Goal: Transaction & Acquisition: Purchase product/service

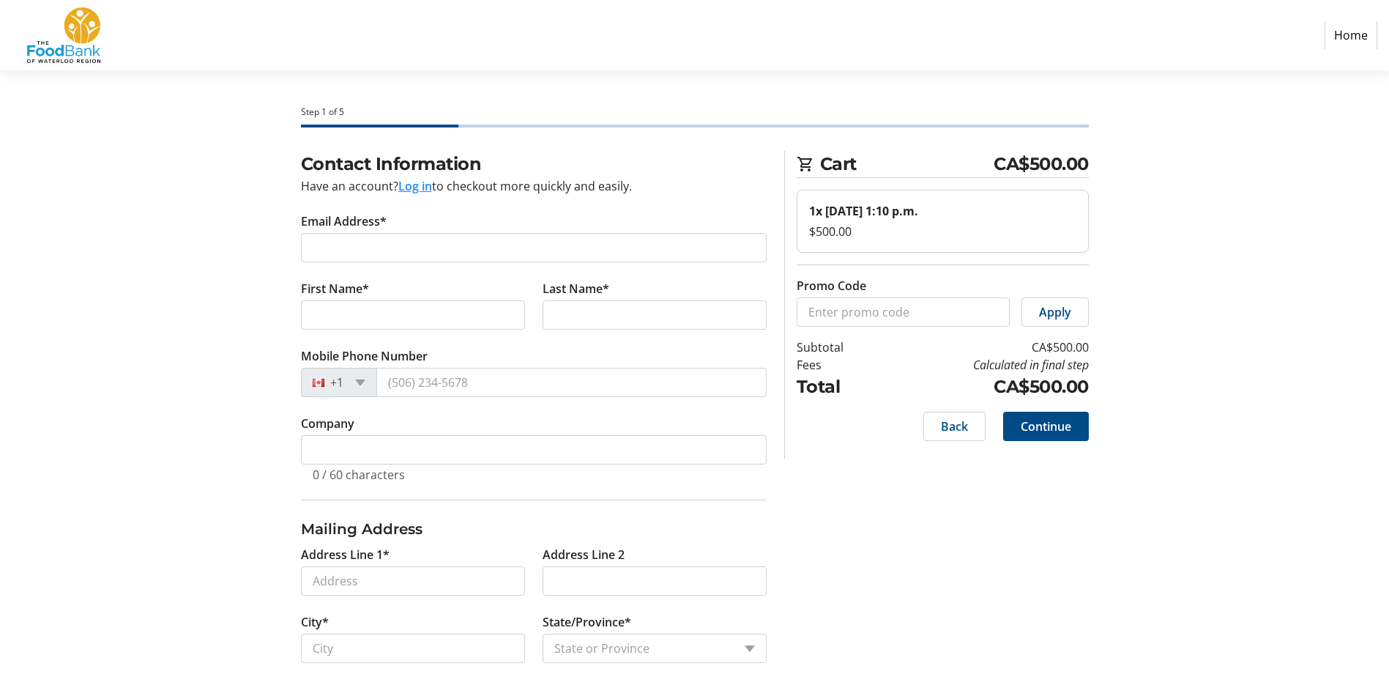
select select "CA"
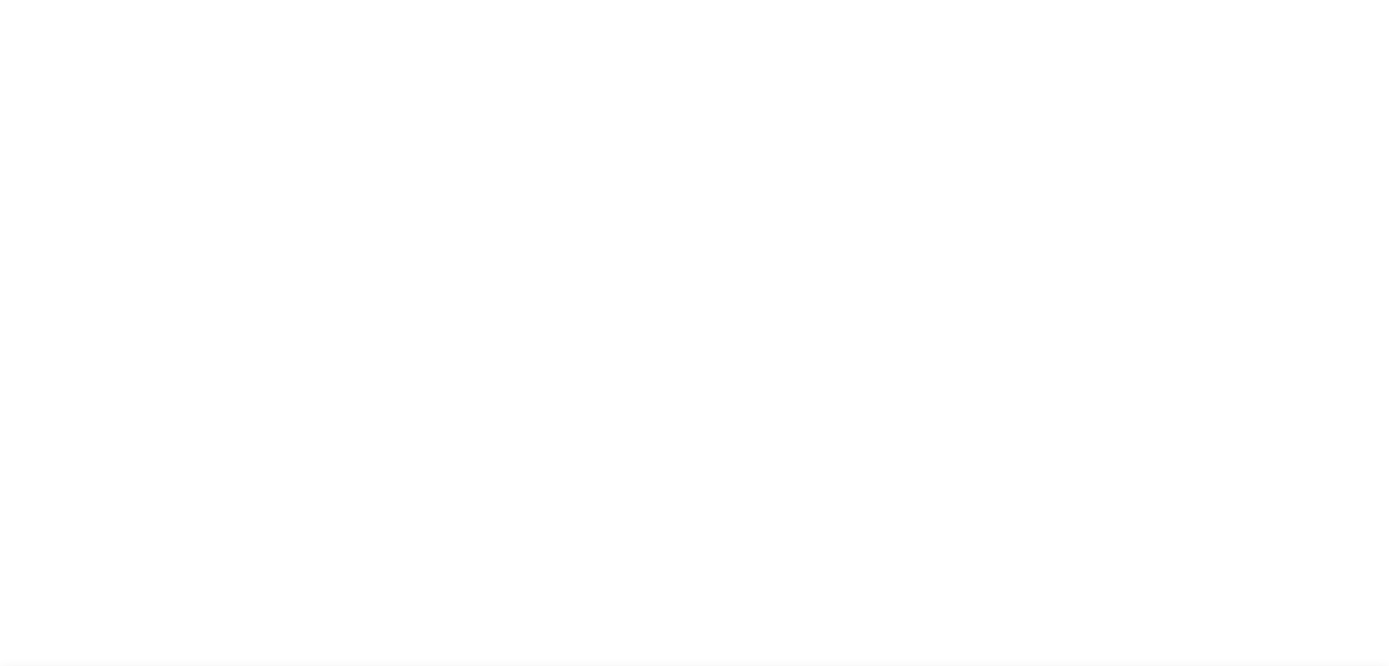
select select "CA"
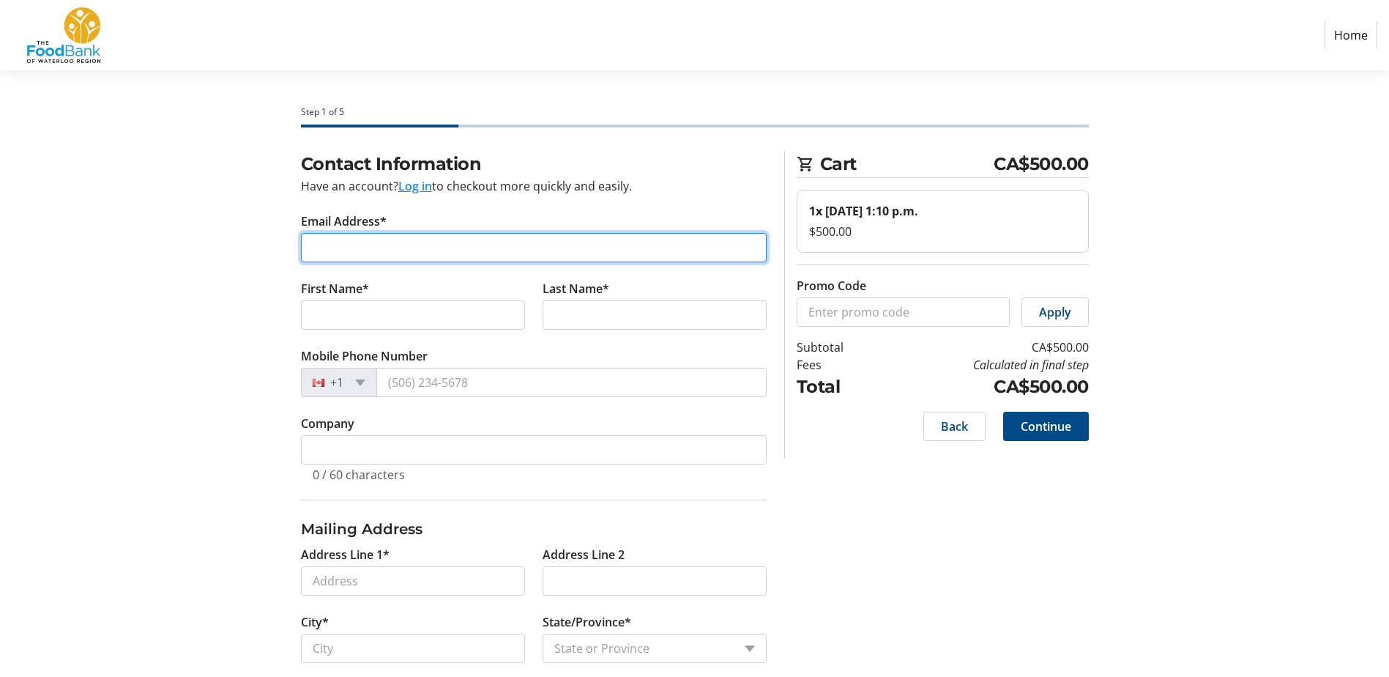
click at [369, 258] on input "Email Address*" at bounding box center [534, 247] width 466 height 29
click at [370, 252] on input "Email Address*" at bounding box center [534, 247] width 466 height 29
type input "[EMAIL_ADDRESS][DOMAIN_NAME]"
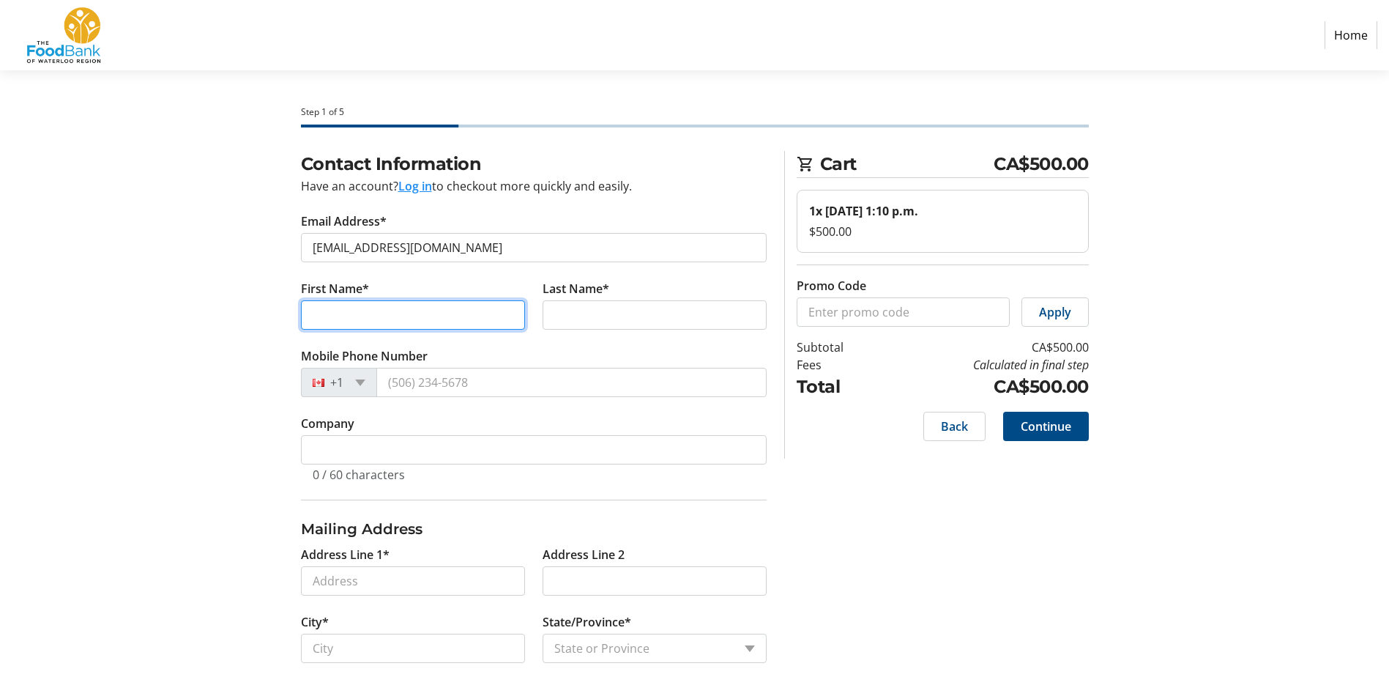
type input "[PERSON_NAME]"
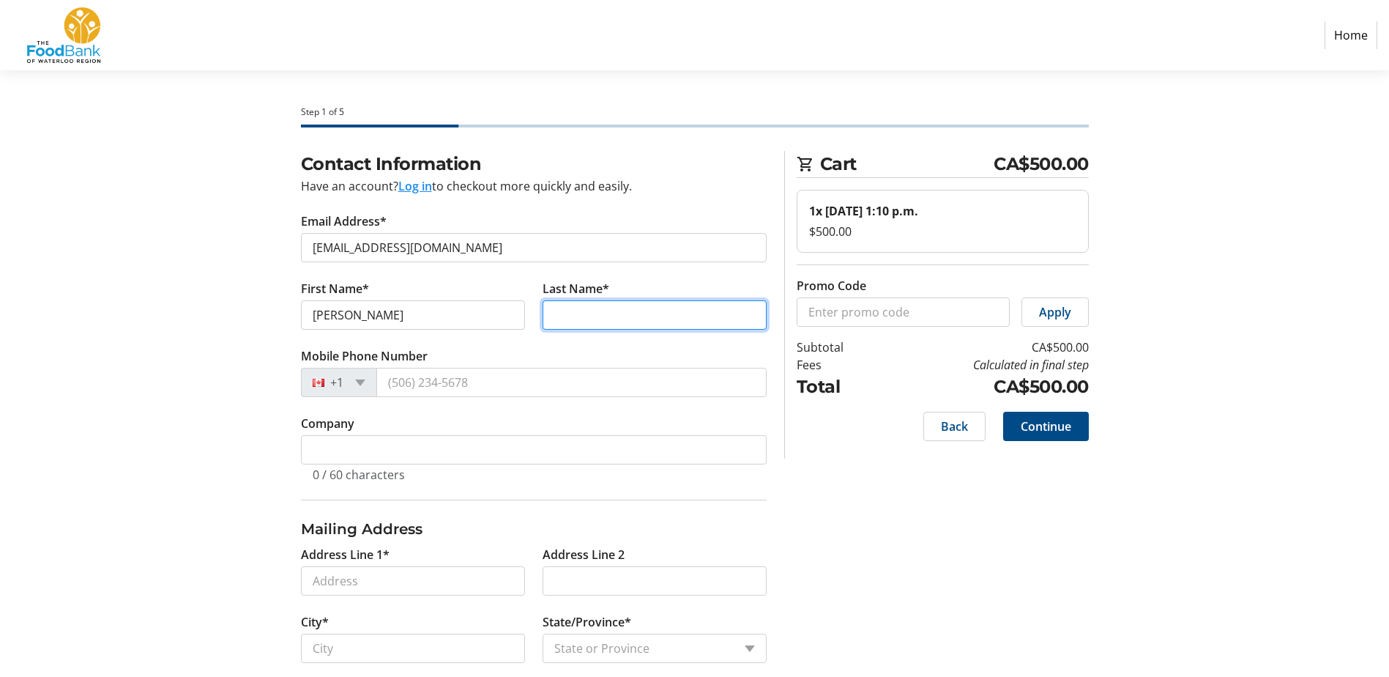
type input "[PERSON_NAME]"
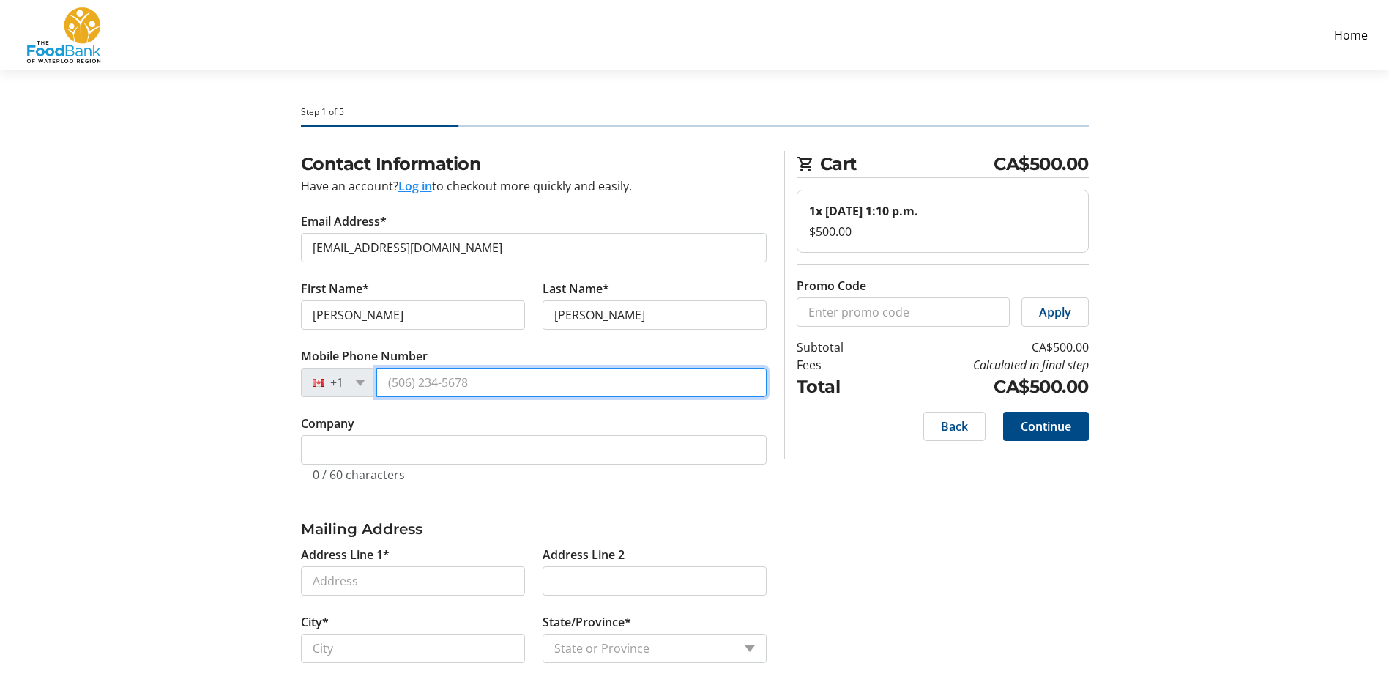
type input "[PHONE_NUMBER]"
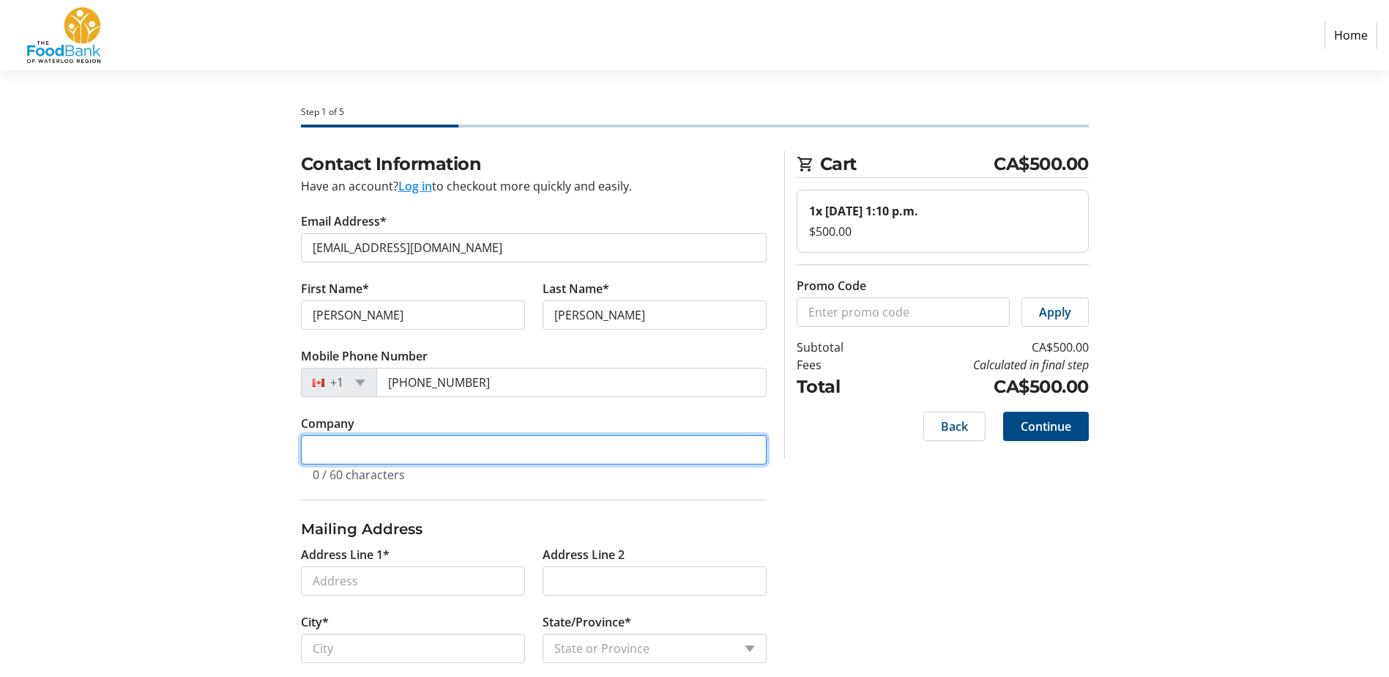
type input "Conestoga Meats"
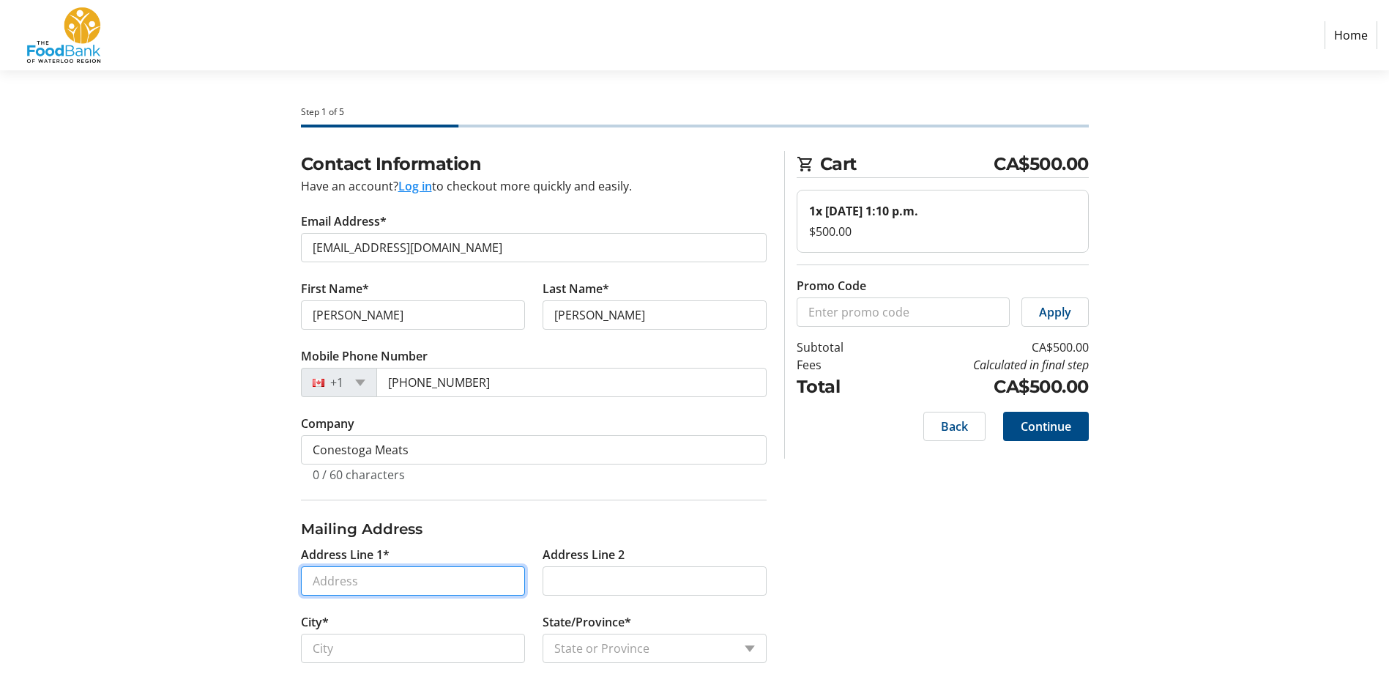
type input "[STREET_ADDRESS]"
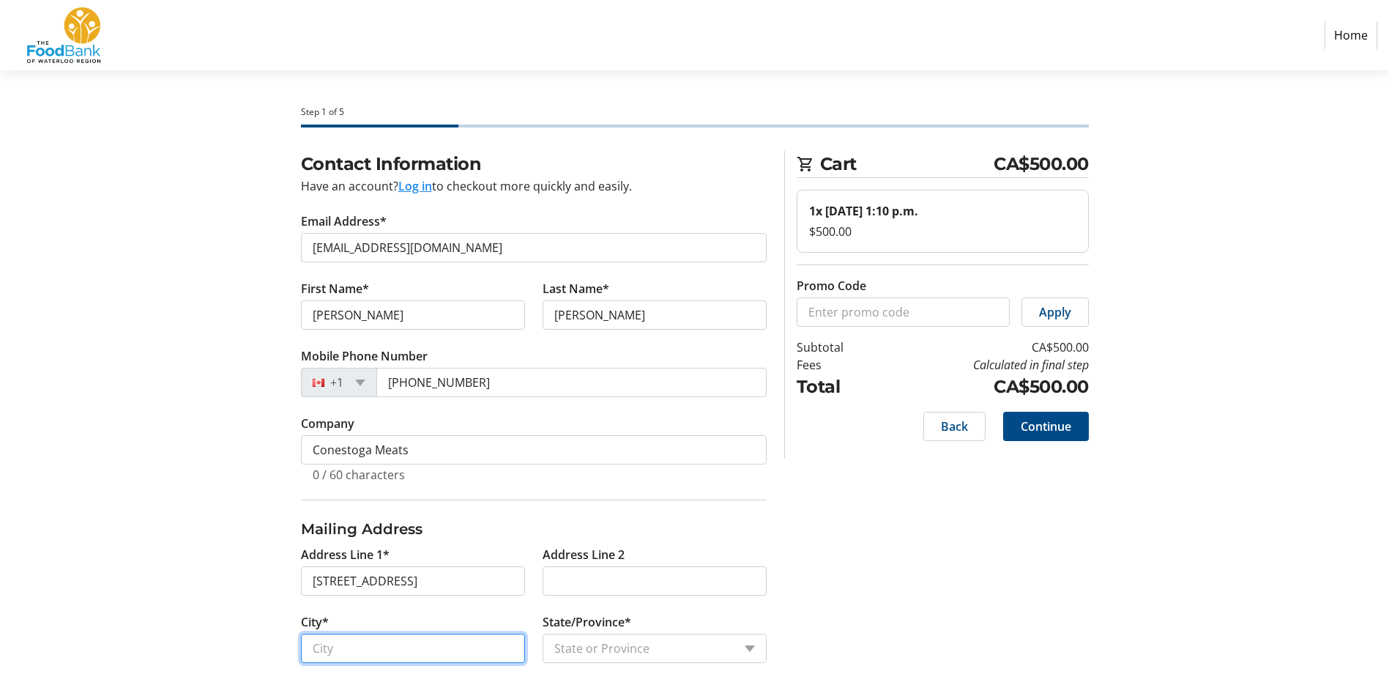
type input "[GEOGRAPHIC_DATA]"
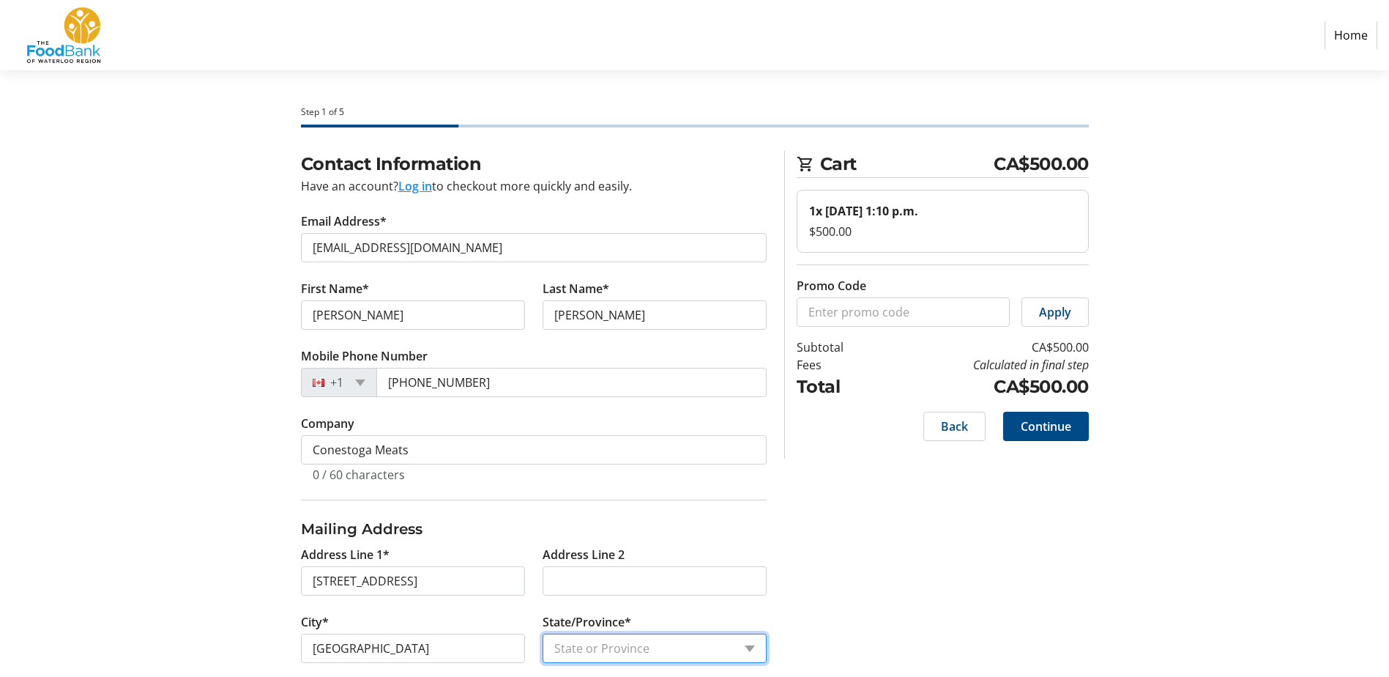
select select "ON"
type input "N0B 1M0"
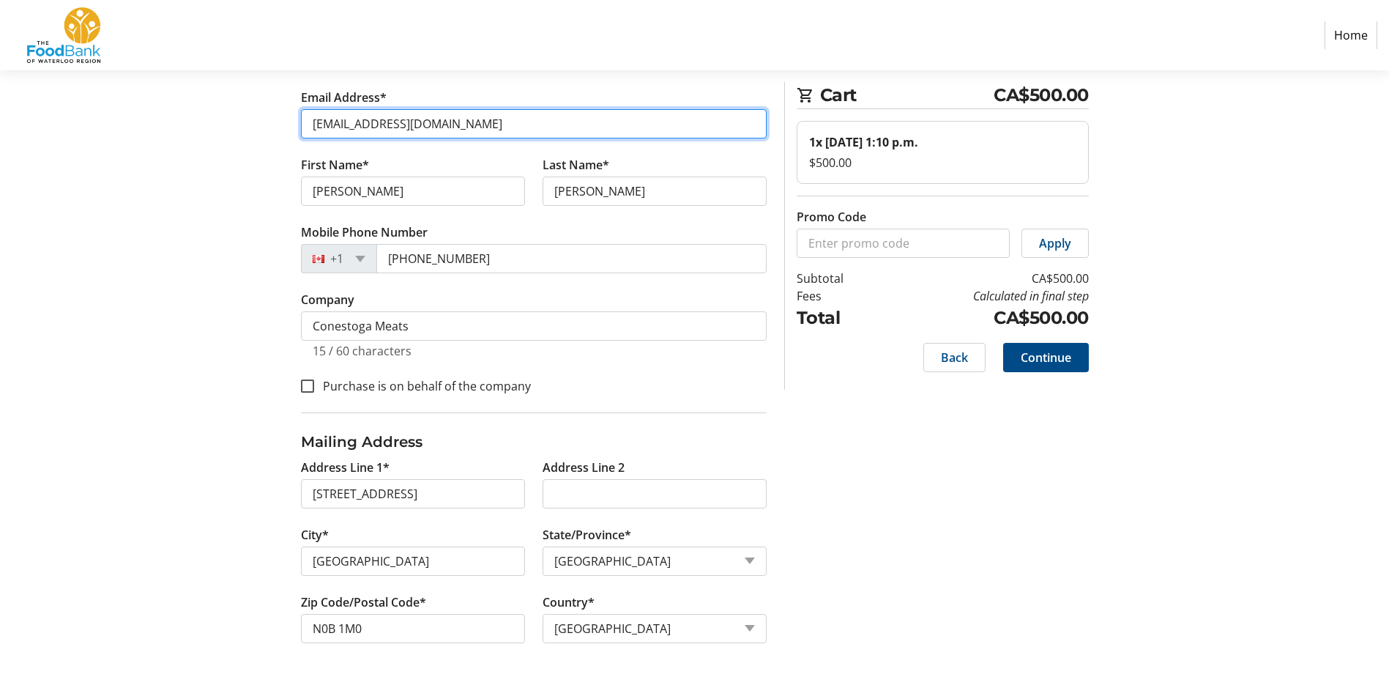
scroll to position [125, 0]
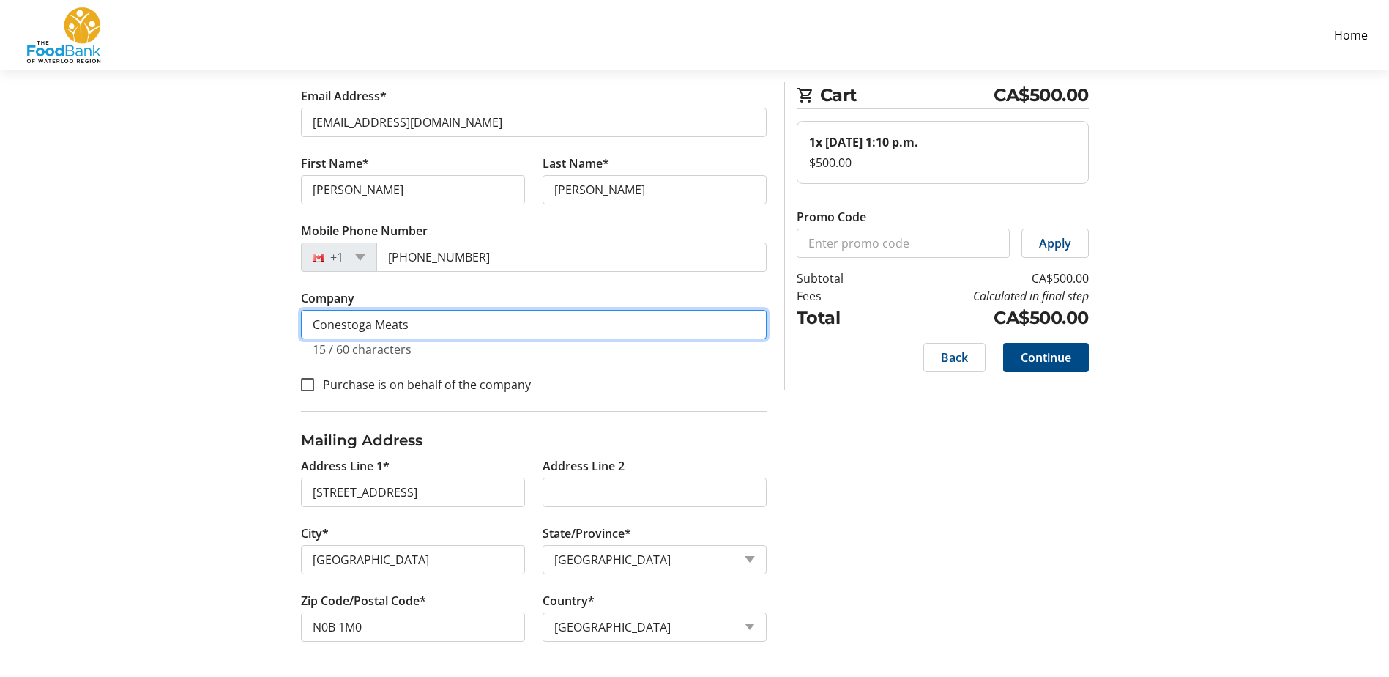
click at [446, 331] on input "Conestoga Meats" at bounding box center [534, 324] width 466 height 29
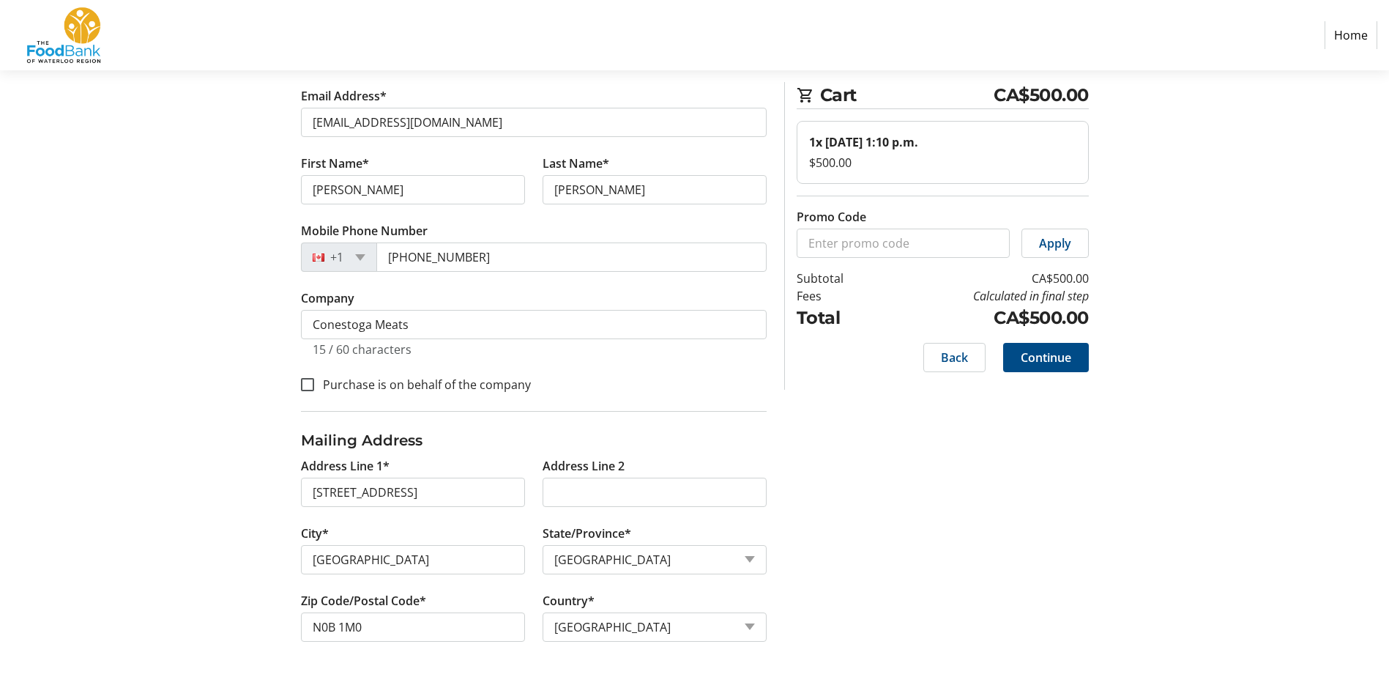
click at [201, 426] on section "Step 1 of 5 Cart CA$500.00 1x [DATE] 1:10 p.m. $500.00 Promo Code Apply Subtota…" at bounding box center [694, 311] width 1389 height 732
click at [382, 374] on div "Purchase is on behalf of the company" at bounding box center [534, 383] width 466 height 19
click at [335, 385] on label "Purchase is on behalf of the company" at bounding box center [422, 385] width 217 height 18
click at [314, 385] on input "Purchase is on behalf of the company" at bounding box center [307, 384] width 13 height 13
checkbox input "true"
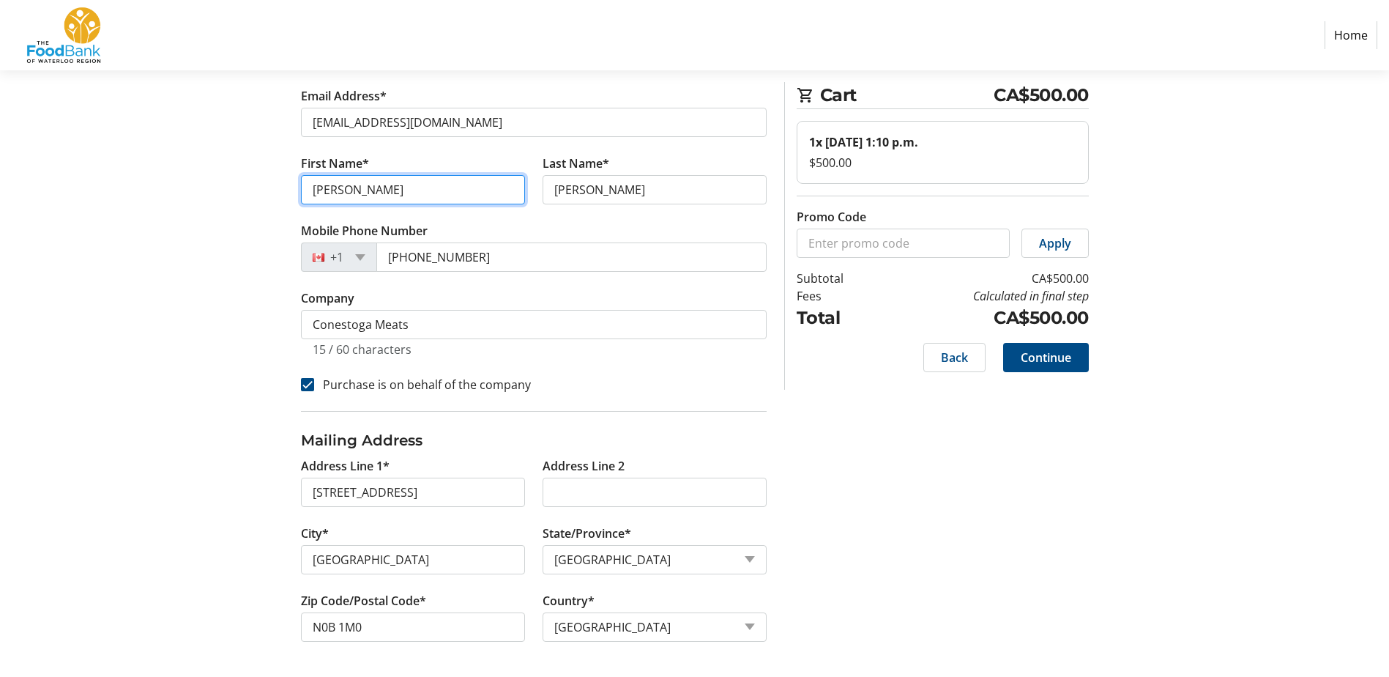
click at [415, 189] on input "[PERSON_NAME]" at bounding box center [413, 189] width 224 height 29
click at [1245, 467] on section "Step 1 of 5 Cart CA$500.00 1x [DATE] 1:10 p.m. $500.00 Promo Code Apply Subtota…" at bounding box center [694, 311] width 1389 height 732
drag, startPoint x: 380, startPoint y: 192, endPoint x: 254, endPoint y: 186, distance: 126.1
click at [254, 186] on div "Contact Information Have an account? Log in to checkout more quickly and easily…" at bounding box center [695, 351] width 967 height 651
click at [192, 224] on section "Step 1 of 5 Cart CA$500.00 1x [DATE] 1:10 p.m. $500.00 Promo Code Apply Subtota…" at bounding box center [694, 311] width 1389 height 732
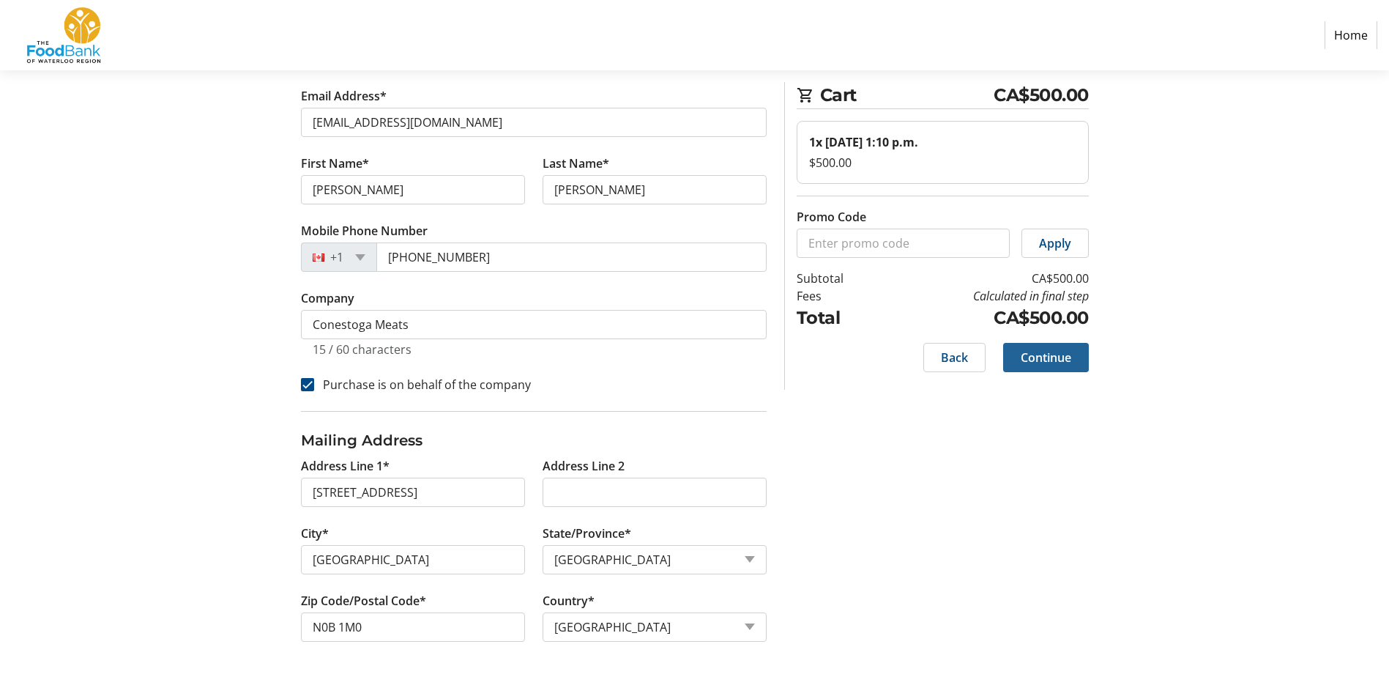
click at [1061, 363] on span "Continue" at bounding box center [1046, 358] width 51 height 18
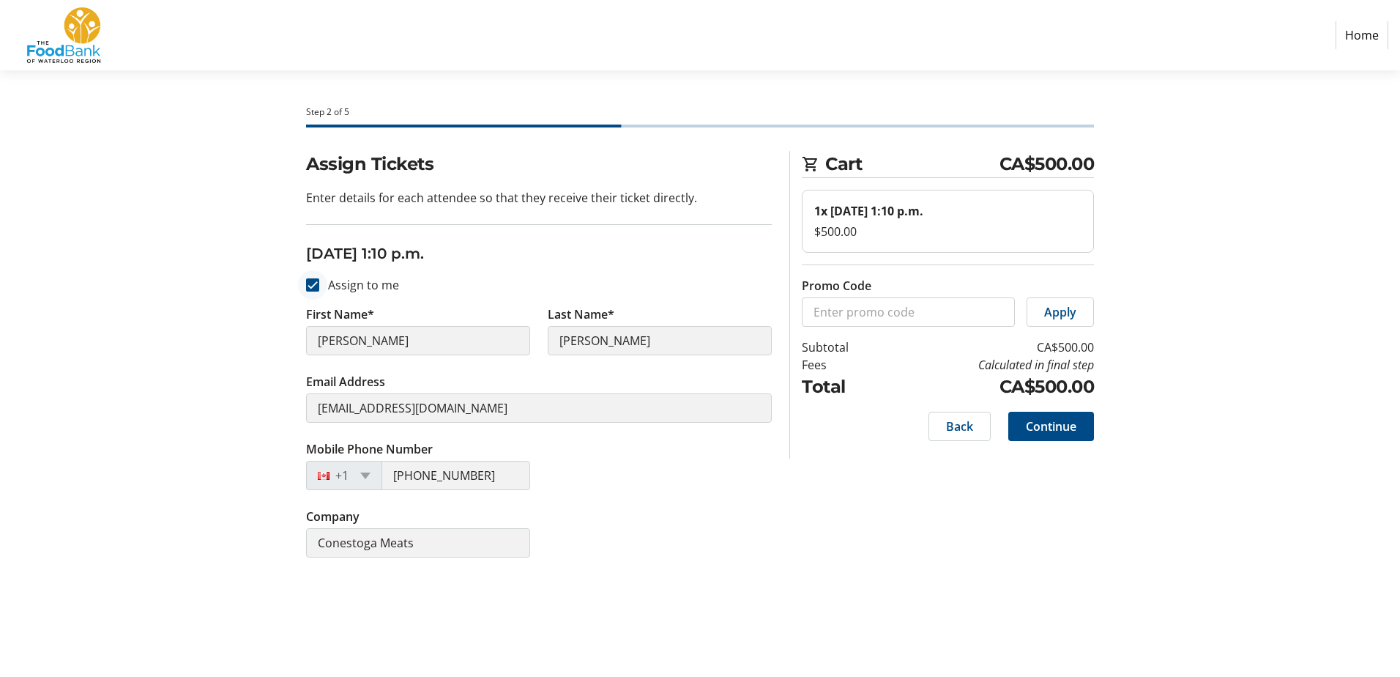
click at [323, 283] on div at bounding box center [312, 284] width 35 height 35
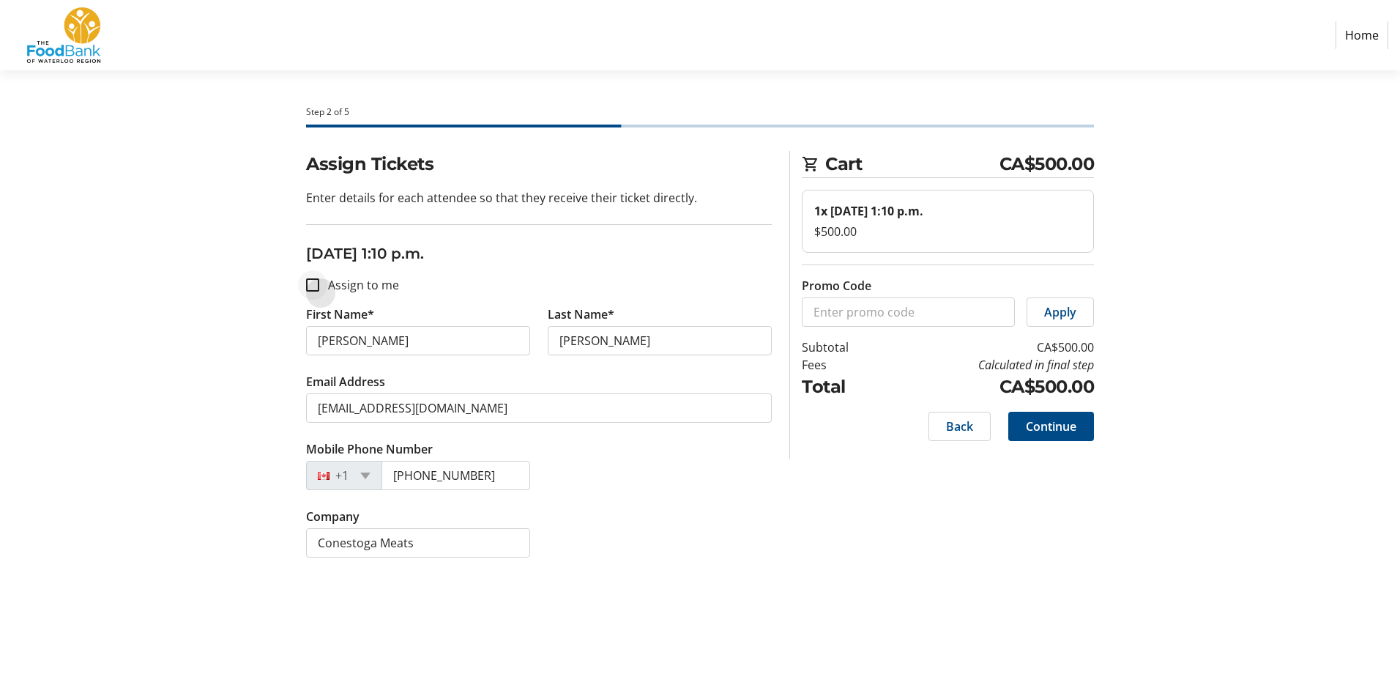
click at [323, 283] on div at bounding box center [312, 284] width 35 height 35
checkbox input "true"
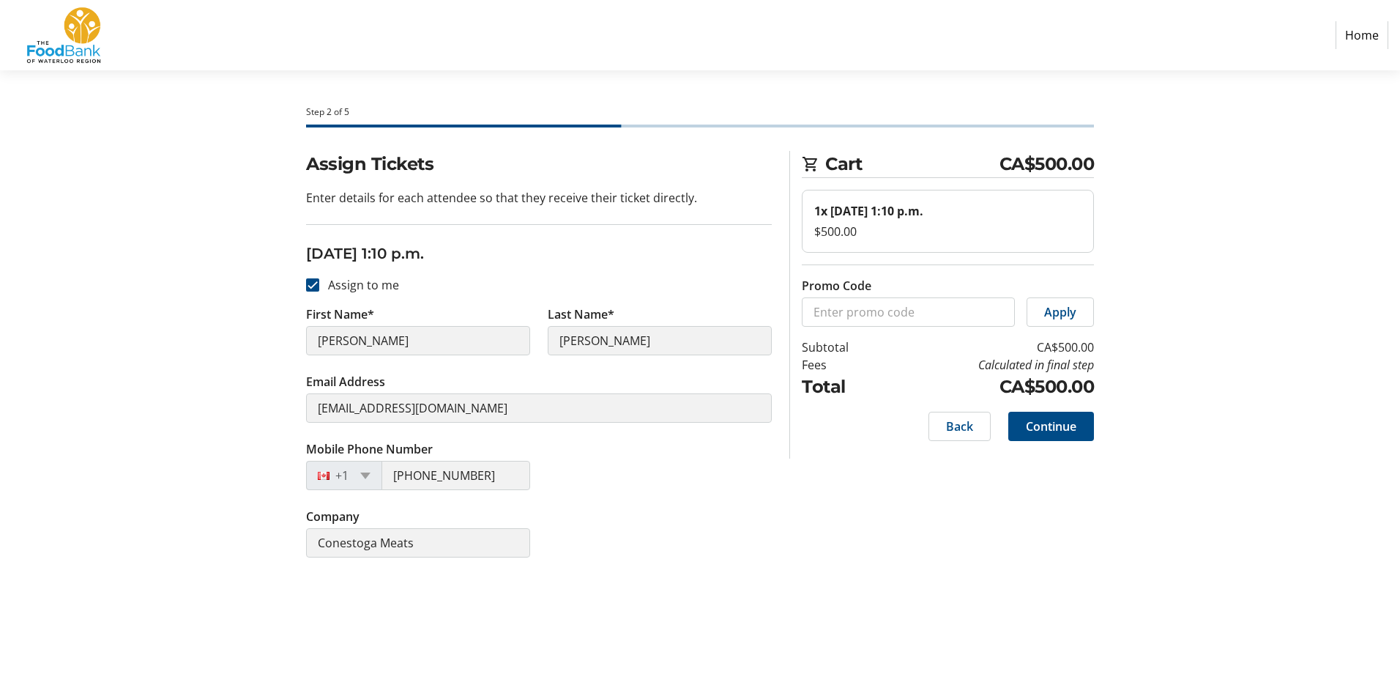
click at [502, 259] on h3 "[DATE] 1:10 p.m." at bounding box center [539, 253] width 466 height 22
click at [1074, 437] on span at bounding box center [1052, 426] width 86 height 35
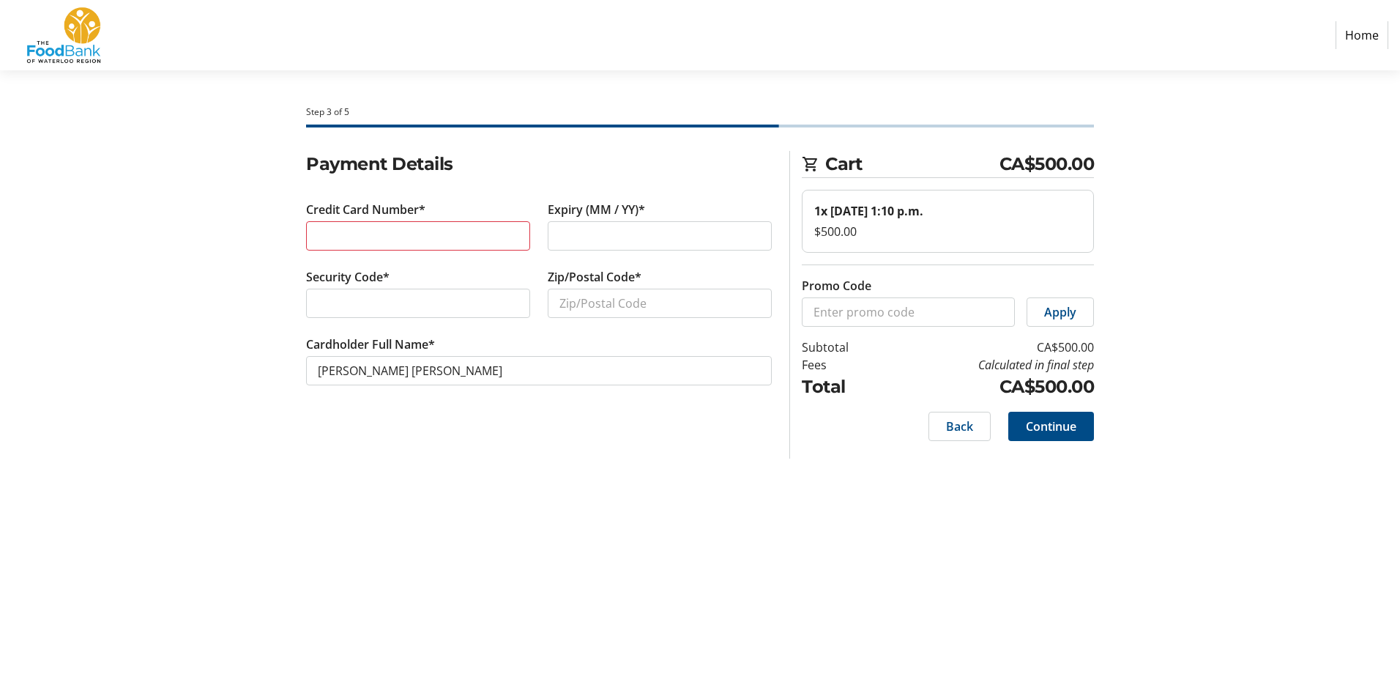
click at [468, 245] on div at bounding box center [418, 235] width 224 height 29
drag, startPoint x: 623, startPoint y: 245, endPoint x: 609, endPoint y: 244, distance: 14.7
click at [616, 245] on div at bounding box center [660, 235] width 224 height 29
click at [598, 296] on input "Zip/Postal Code*" at bounding box center [660, 303] width 224 height 29
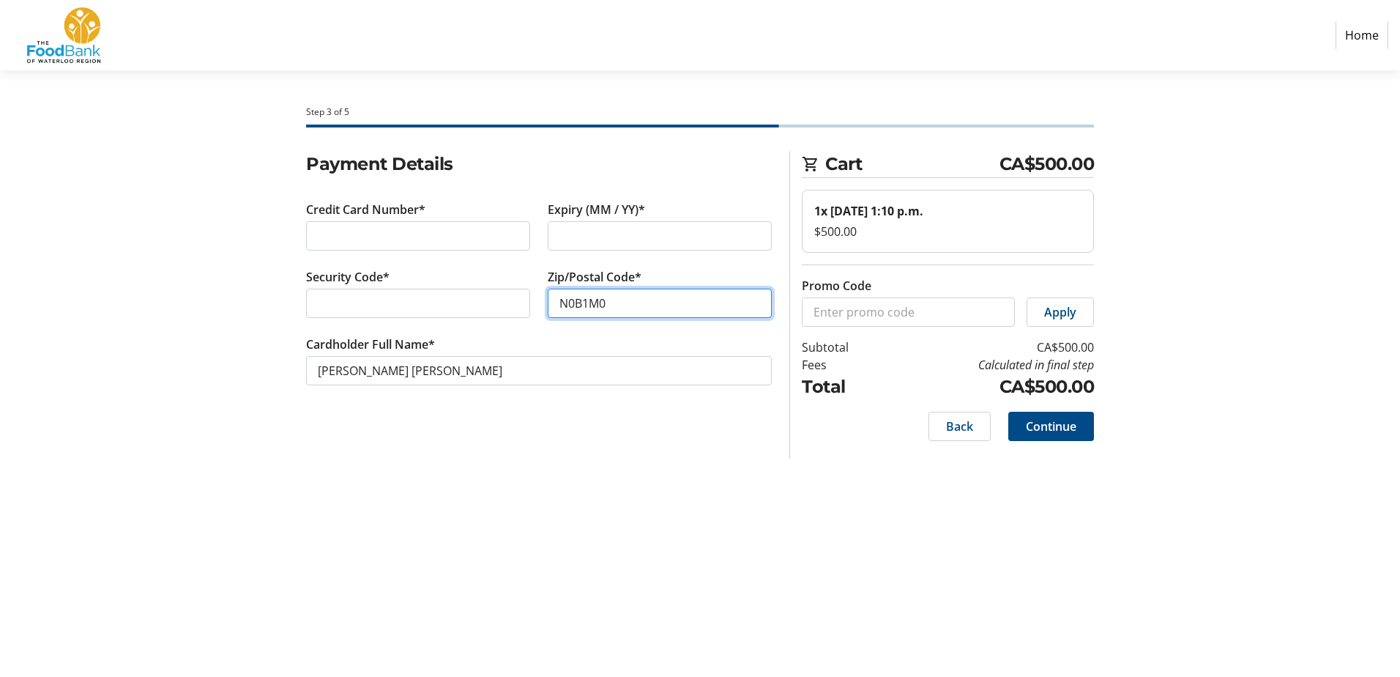
type input "N0B1M0"
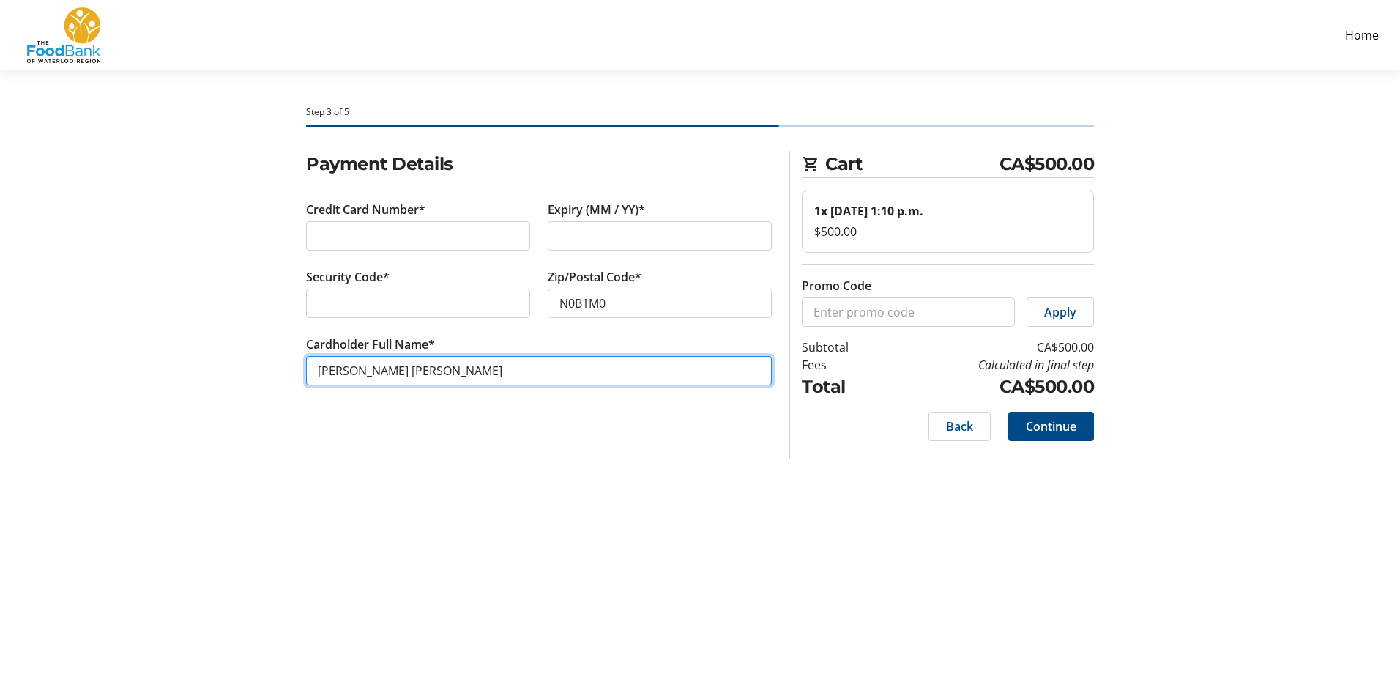
click at [516, 378] on input "[PERSON_NAME] [PERSON_NAME]" at bounding box center [539, 370] width 466 height 29
drag, startPoint x: 205, startPoint y: 338, endPoint x: 149, endPoint y: 324, distance: 58.3
click at [151, 325] on section "Step 3 of 5 Cart CA$500.00 1x [DATE] 1:10 p.m. $500.00 Promo Code Apply Subtota…" at bounding box center [700, 373] width 1400 height 606
type input "[PERSON_NAME]"
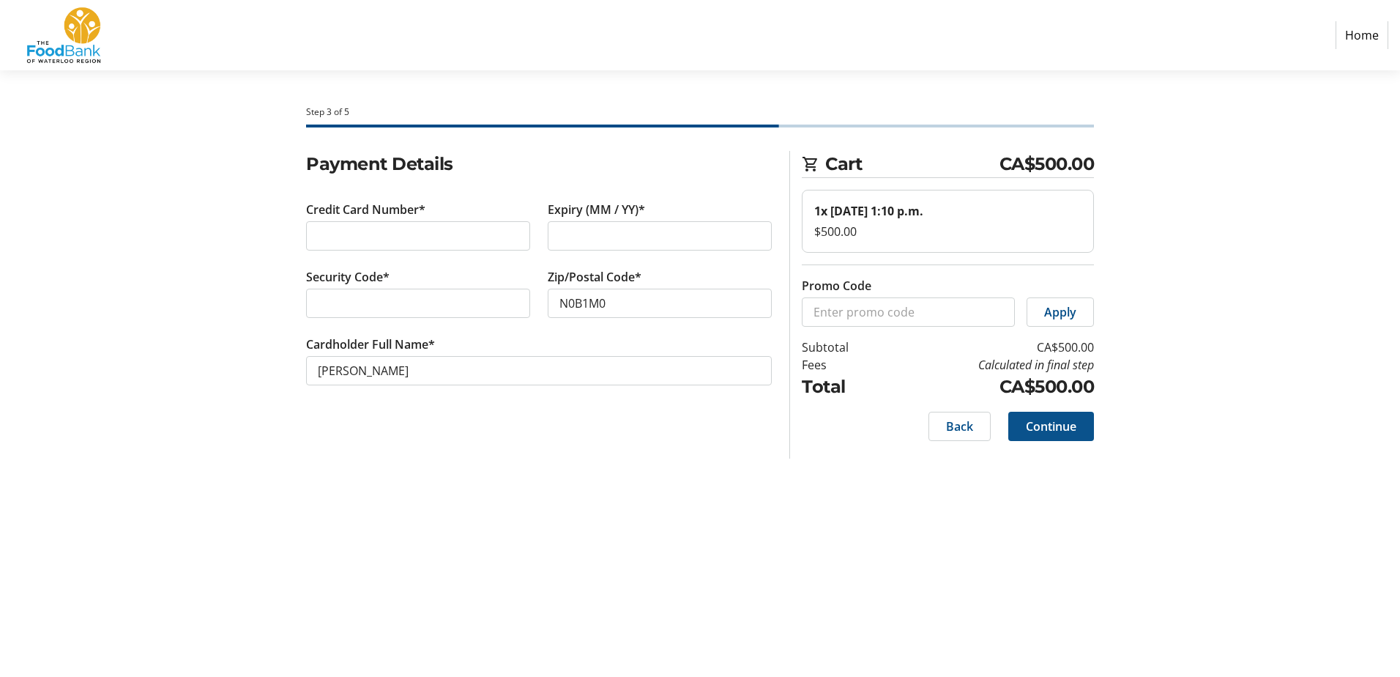
click at [1050, 428] on span "Continue" at bounding box center [1051, 426] width 51 height 18
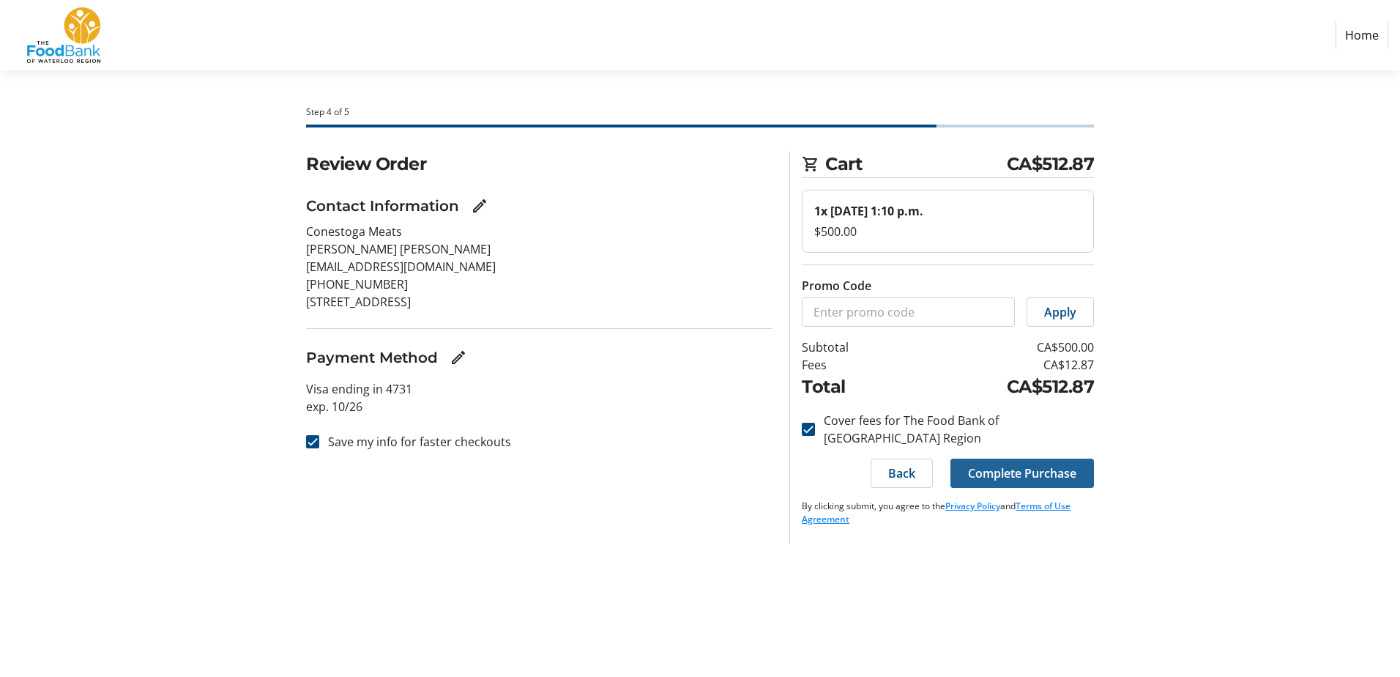
click at [1036, 464] on span "Complete Purchase" at bounding box center [1022, 473] width 108 height 18
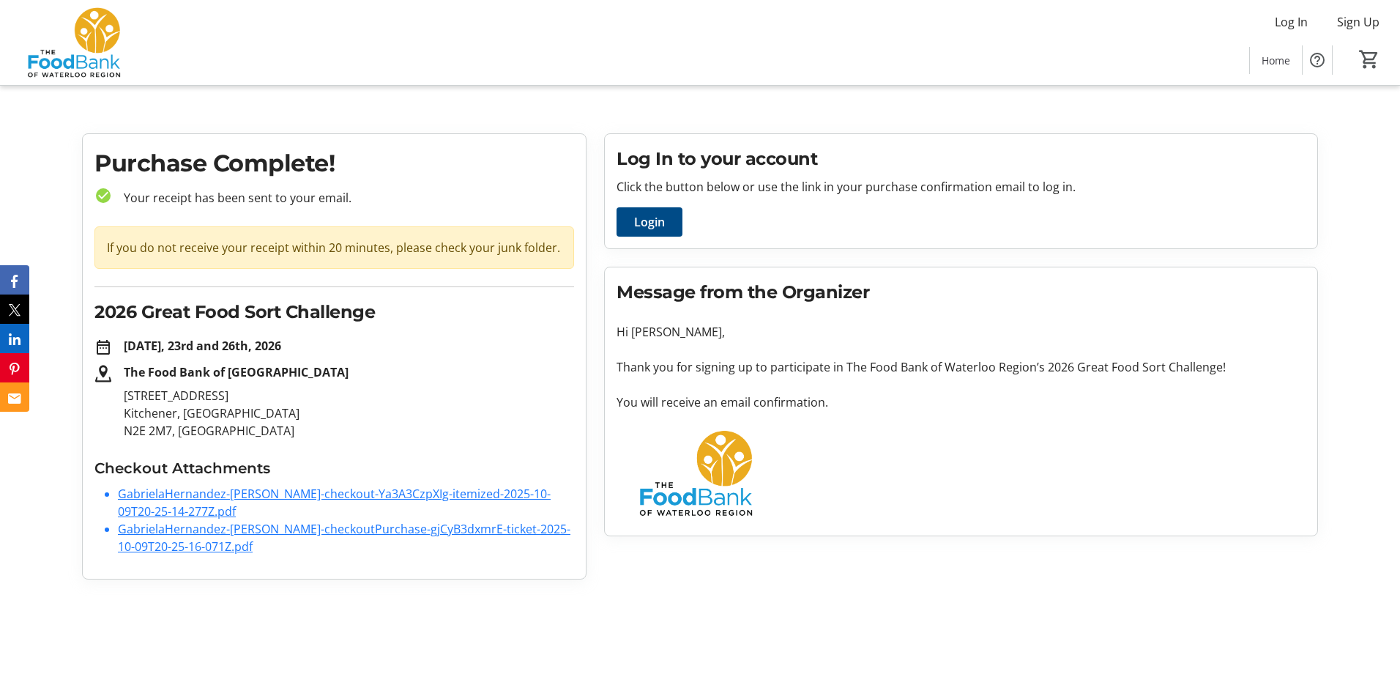
click at [259, 497] on link "GabrielaHernandez-[PERSON_NAME]-checkout-Ya3A3CzpXIg-itemized-2025-10-09T20-25-…" at bounding box center [334, 503] width 433 height 34
